Goal: Task Accomplishment & Management: Complete application form

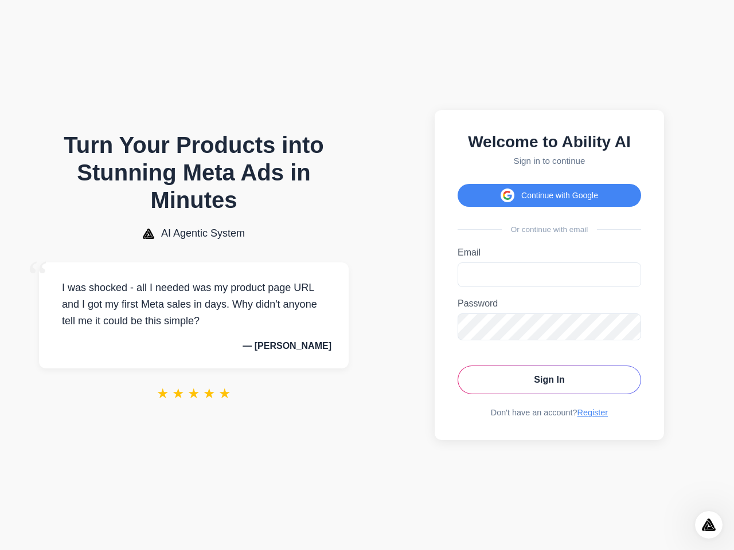
click at [549, 192] on button "Continue with Google" at bounding box center [548, 195] width 183 height 23
